Goal: Complete application form

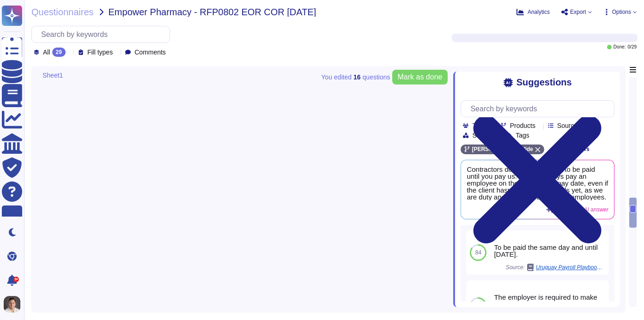
type textarea "On average, it would take approximately 1 to 5 days to allow a [DEMOGRAPHIC_DAT…"
type textarea "Empower Pharmacy would be able to customize the payment terms they wish to have…"
type textarea "Yes, we can hire workers as W-2 employees in the [GEOGRAPHIC_DATA]."
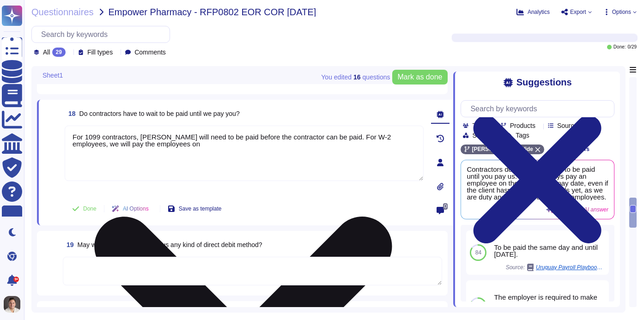
click at [153, 146] on textarea "For 1099 contractors, [PERSON_NAME] will need to be paid before the contractor …" at bounding box center [244, 153] width 359 height 55
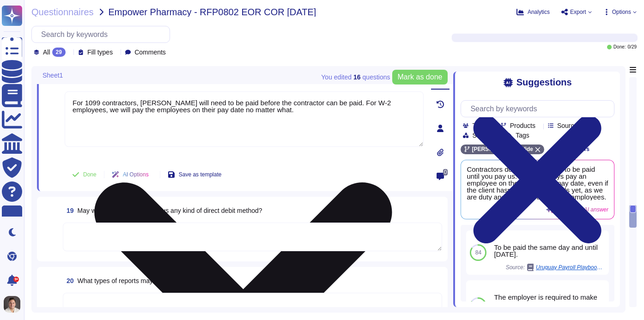
scroll to position [1480, 0]
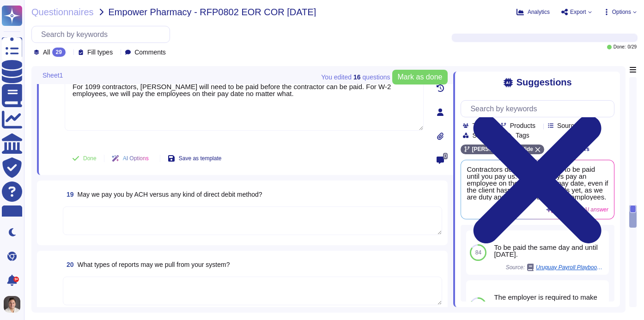
type textarea "For 1099 contractors, [PERSON_NAME] will need to be paid before the contractor …"
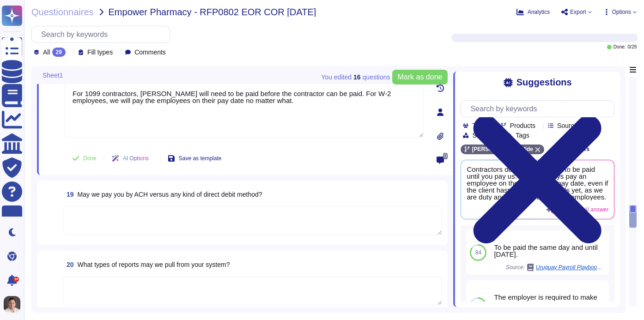
click at [181, 217] on textarea at bounding box center [252, 220] width 379 height 29
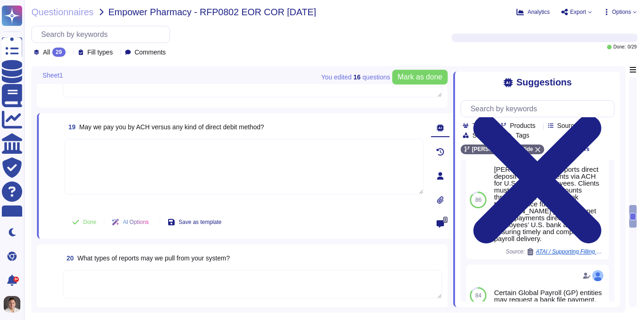
scroll to position [1515, 0]
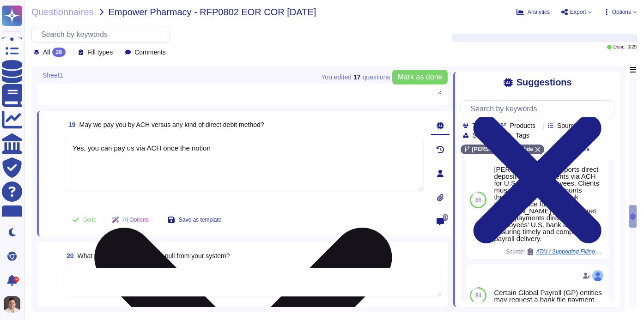
click at [169, 149] on textarea "Yes, you can pay us via ACH once the notion" at bounding box center [244, 164] width 359 height 55
click at [209, 153] on textarea "Yes, you can pay us via ACH once the notion" at bounding box center [244, 164] width 359 height 55
click at [202, 140] on textarea "Yes, you can pay us via ACH once the notion" at bounding box center [244, 164] width 359 height 55
click at [202, 147] on textarea "Yes, you can pay us via ACH once the notion" at bounding box center [244, 164] width 359 height 55
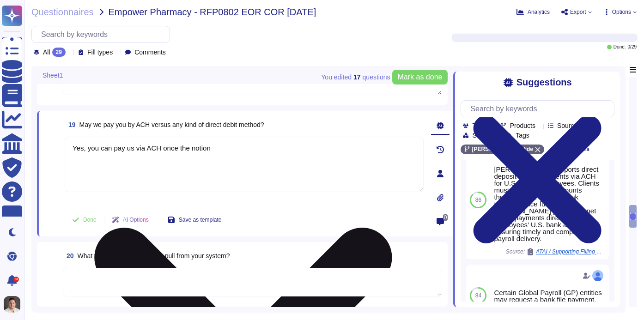
click at [202, 147] on textarea "Yes, you can pay us via ACH once the notion" at bounding box center [244, 164] width 359 height 55
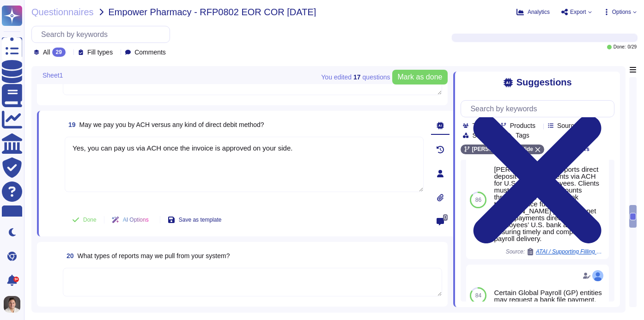
click at [137, 283] on textarea at bounding box center [252, 282] width 379 height 29
type textarea "Yes, you can pay us via ACH once the invoice is approved on your side."
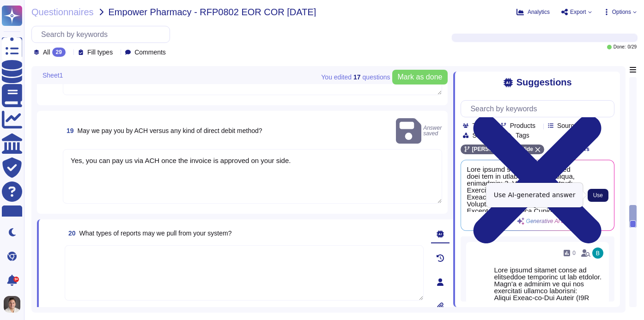
click at [596, 194] on span "Use" at bounding box center [598, 195] width 10 height 6
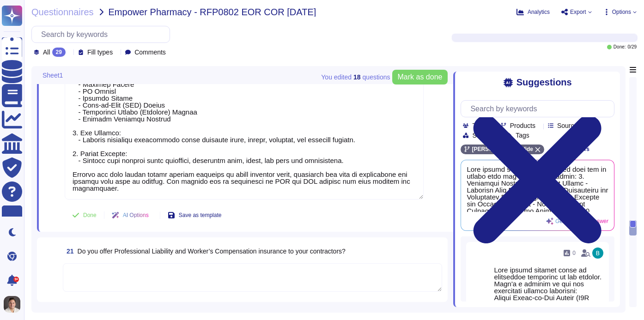
scroll to position [1999, 0]
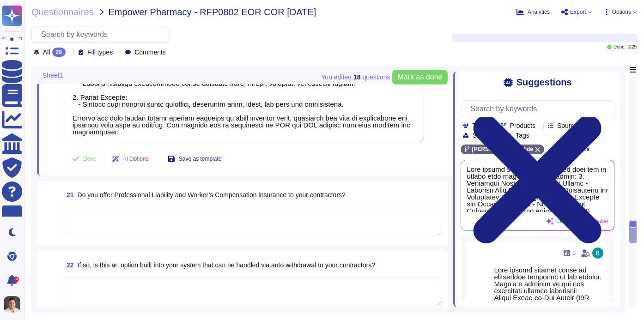
click at [137, 217] on textarea at bounding box center [252, 221] width 379 height 29
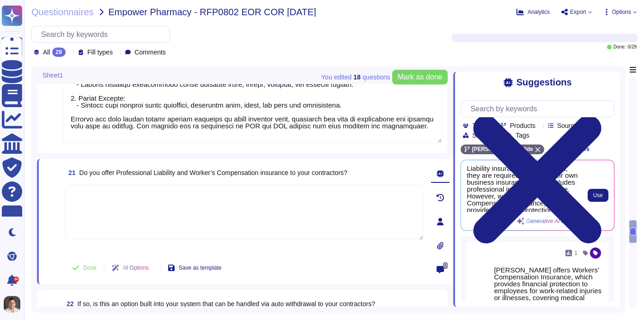
scroll to position [5, 0]
click at [598, 194] on span "Use" at bounding box center [598, 195] width 10 height 6
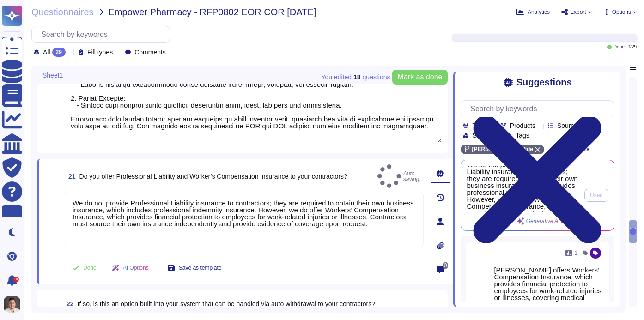
type textarea "We do not provide Professional Liability insurance to contractors; they are req…"
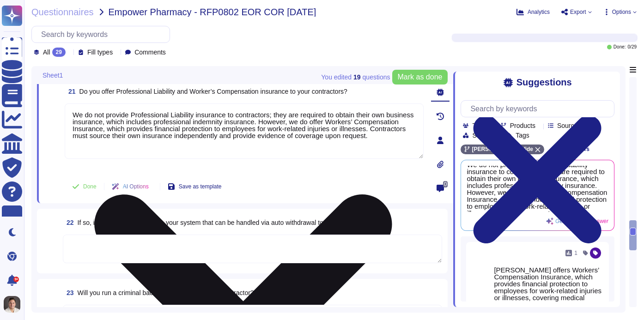
scroll to position [2110, 0]
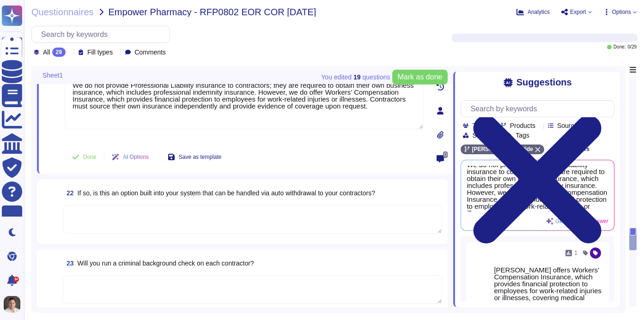
click at [199, 217] on textarea at bounding box center [252, 219] width 379 height 29
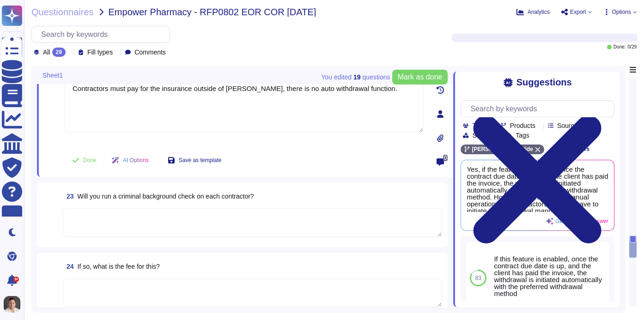
scroll to position [2205, 0]
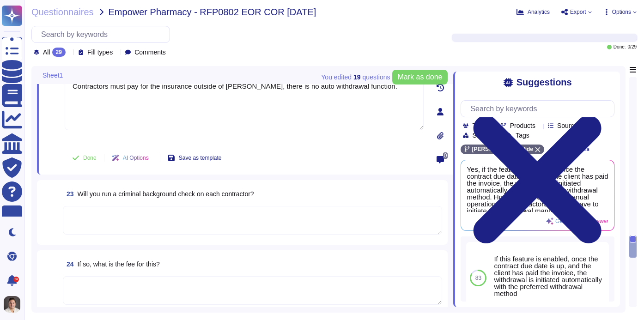
type textarea "Contractors must pay for the insurance outside of [PERSON_NAME], there is no au…"
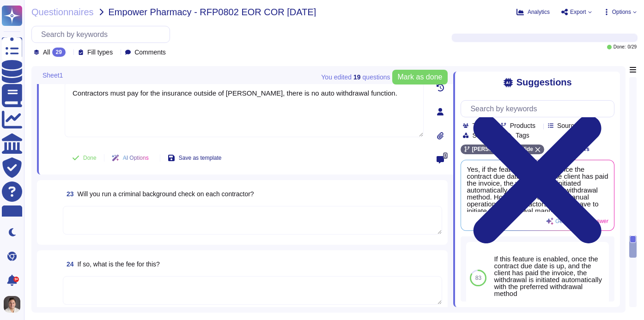
click at [134, 212] on textarea at bounding box center [252, 220] width 379 height 29
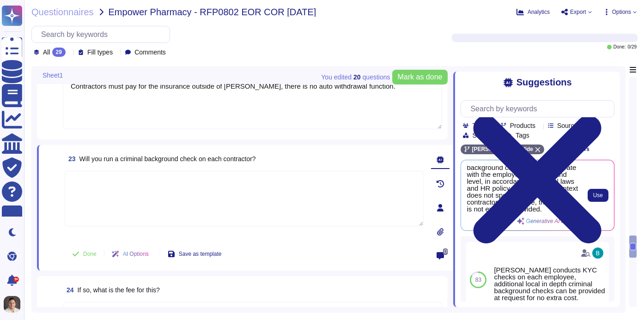
scroll to position [14, 0]
click at [595, 193] on span "Use" at bounding box center [598, 195] width 10 height 6
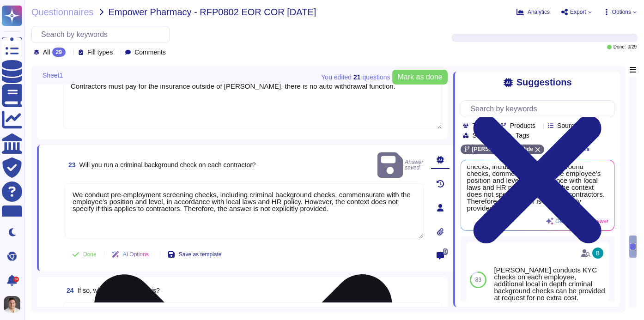
scroll to position [10, 0]
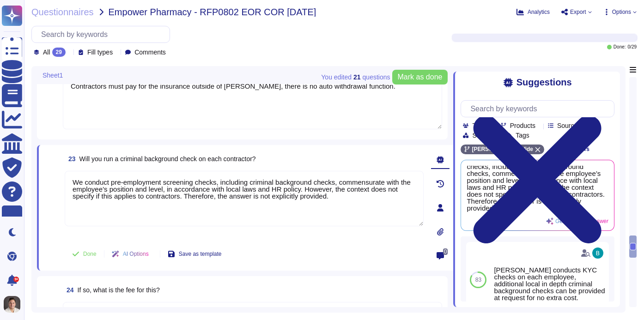
drag, startPoint x: 352, startPoint y: 198, endPoint x: 28, endPoint y: 174, distance: 324.9
click at [28, 174] on div "Questionnaires Empower Pharmacy - RFP0802 EOR COR [DATE] Analytics Export Optio…" at bounding box center [334, 160] width 620 height 320
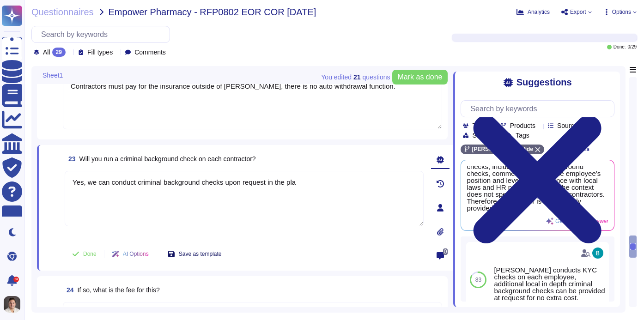
type textarea "Yes, we can conduct criminal background checks upon request in the pla"
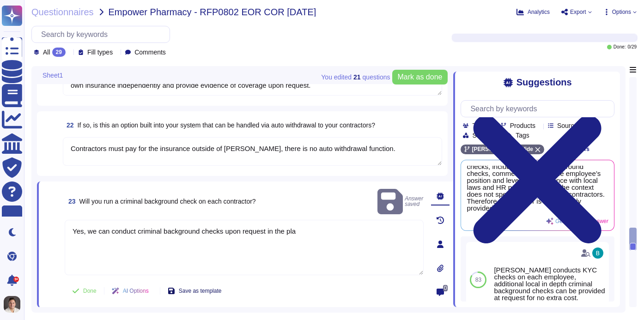
type textarea "[PERSON_NAME] offers a variety of reports that can be pulled from our system, i…"
type textarea "We do not provide Professional Liability insurance to contractors; they are req…"
type textarea "Contractors must pay for the insurance outside of [PERSON_NAME], there is no au…"
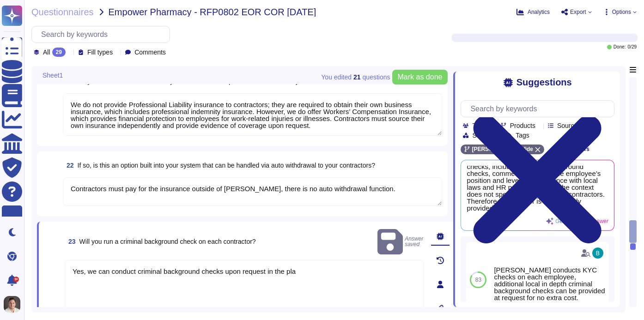
scroll to position [1974, 0]
